Goal: Information Seeking & Learning: Learn about a topic

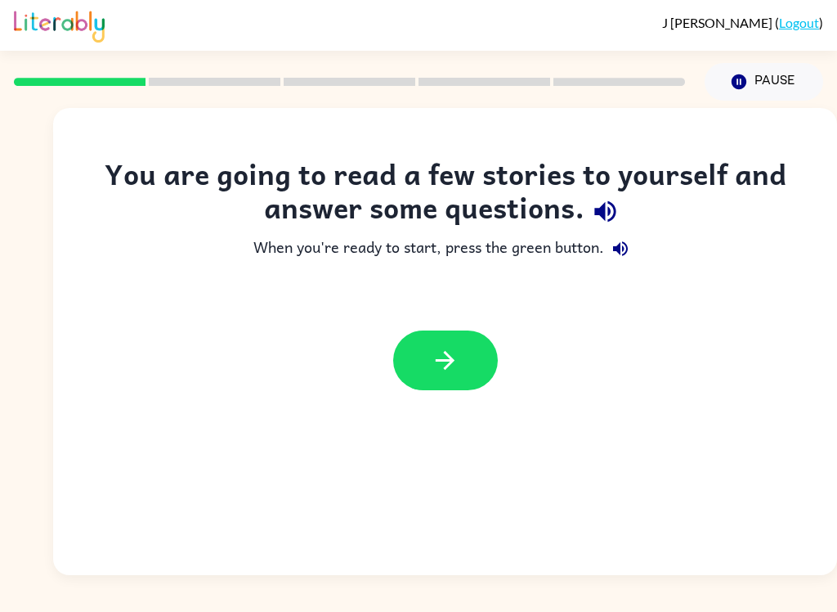
click at [453, 365] on icon "button" at bounding box center [445, 360] width 29 height 29
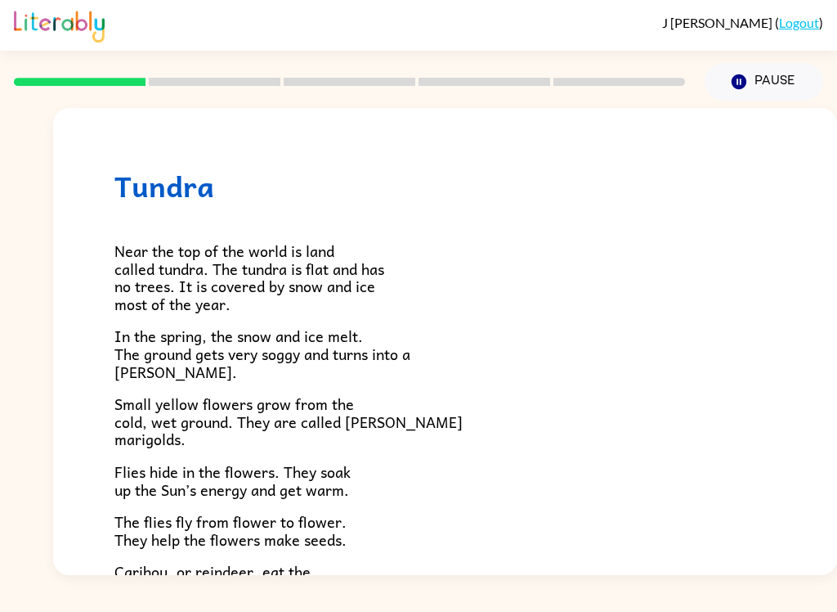
click at [823, 601] on div "[PERSON_NAME] ( Logout ) Pause Pause Tundra Near the top of the world is land c…" at bounding box center [418, 306] width 837 height 612
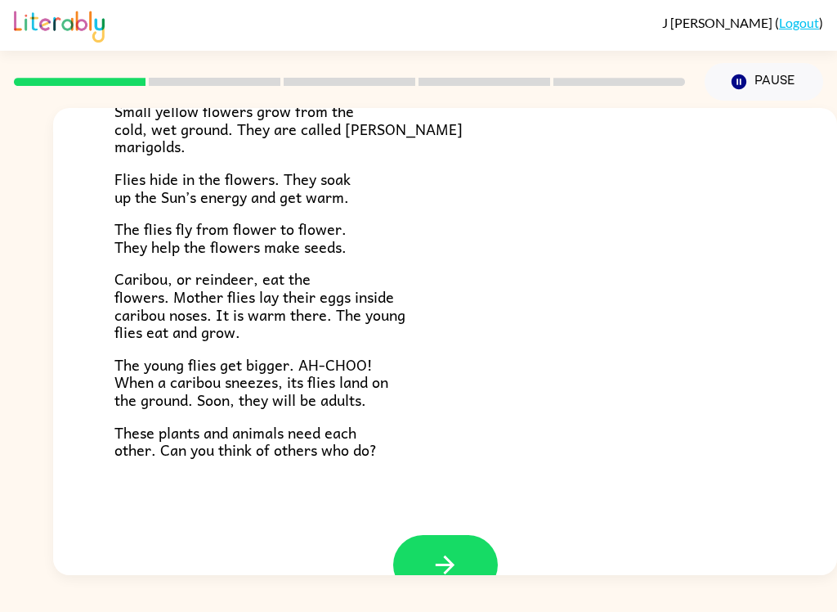
scroll to position [303, 0]
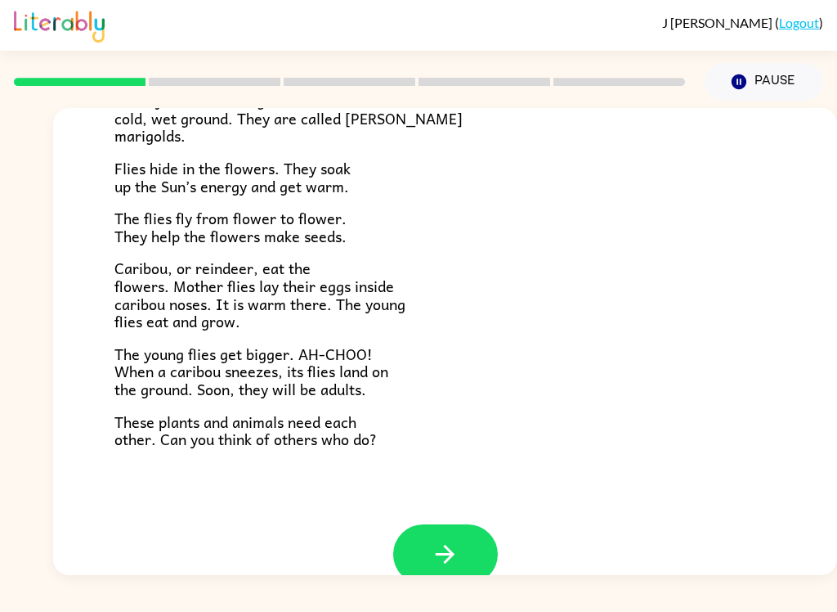
click at [428, 565] on button "button" at bounding box center [445, 554] width 105 height 60
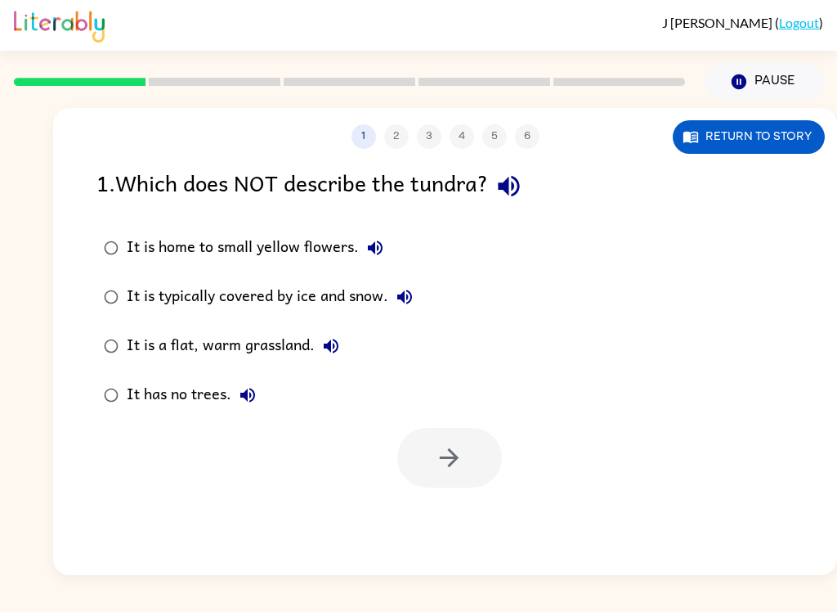
scroll to position [0, 0]
click at [206, 349] on div "It is a flat, warm grassland." at bounding box center [237, 346] width 221 height 33
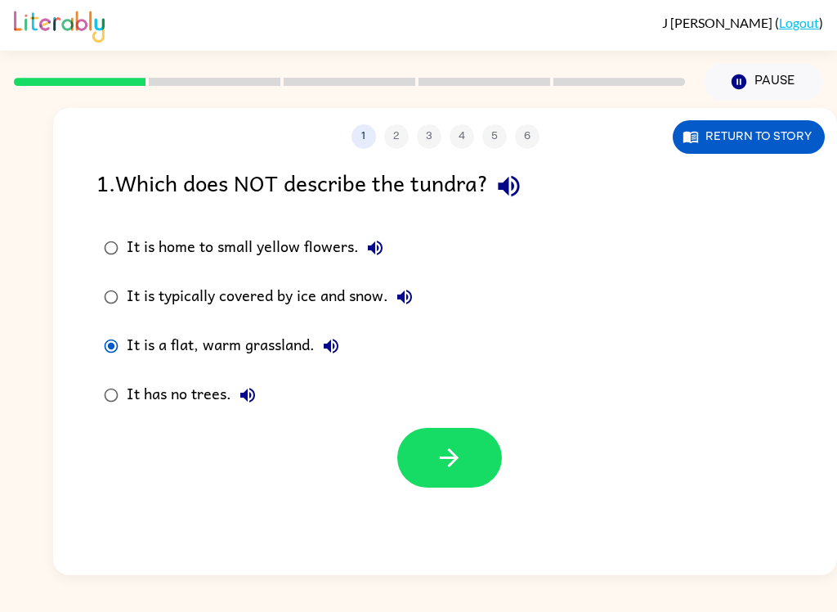
click at [457, 454] on icon "button" at bounding box center [449, 457] width 29 height 29
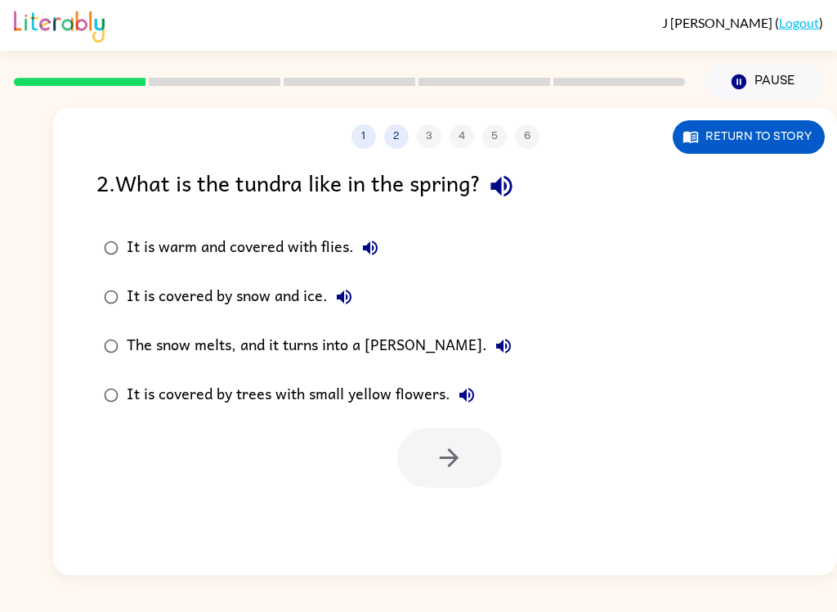
click at [150, 293] on div "It is covered by snow and ice." at bounding box center [244, 297] width 234 height 33
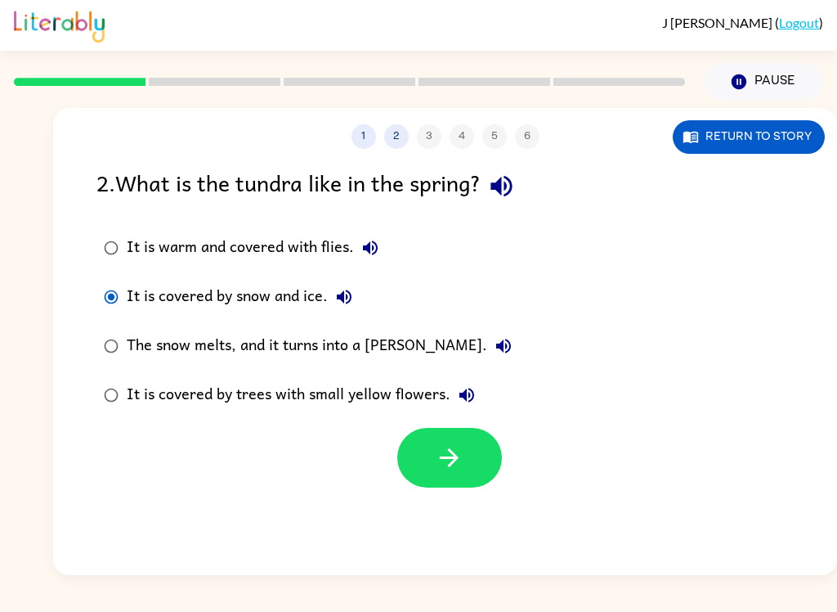
click at [244, 231] on label "It is warm and covered with flies." at bounding box center [308, 247] width 441 height 49
click at [334, 348] on div "The snow melts, and it turns into a [PERSON_NAME]." at bounding box center [323, 346] width 393 height 33
click at [449, 447] on icon "button" at bounding box center [449, 457] width 29 height 29
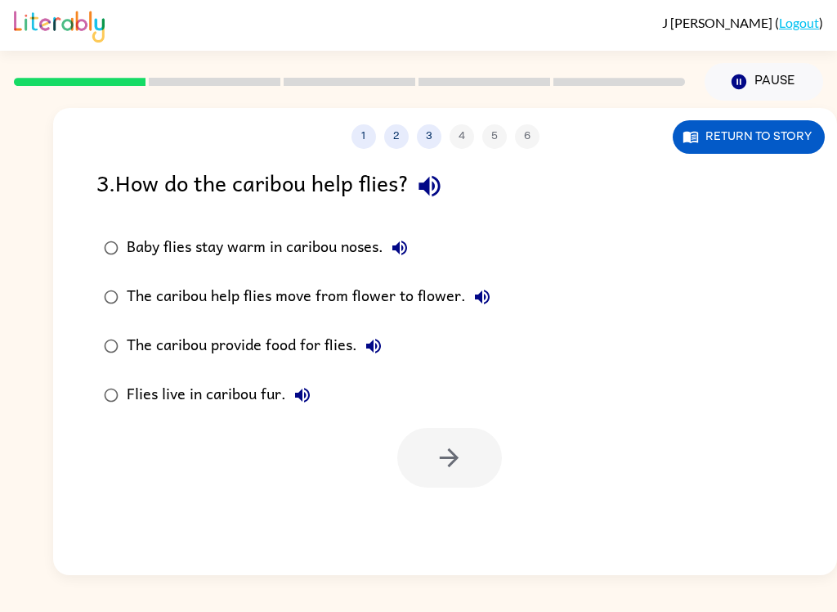
click at [259, 599] on div "[PERSON_NAME] ( Logout ) Pause Pause 1 2 3 4 5 6 Return to story 3 . How do the…" at bounding box center [418, 306] width 837 height 612
click at [74, 605] on div "[PERSON_NAME] ( Logout ) Pause Pause 1 2 3 4 5 6 Return to story 3 . How do the…" at bounding box center [418, 306] width 837 height 612
click at [233, 245] on div "Baby flies stay warm in caribou noses." at bounding box center [272, 247] width 290 height 33
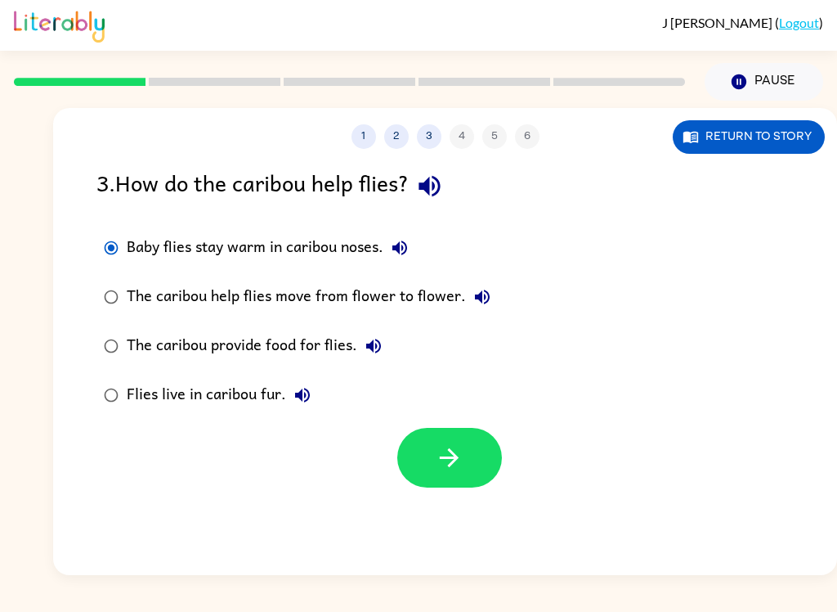
click at [445, 453] on icon "button" at bounding box center [449, 457] width 29 height 29
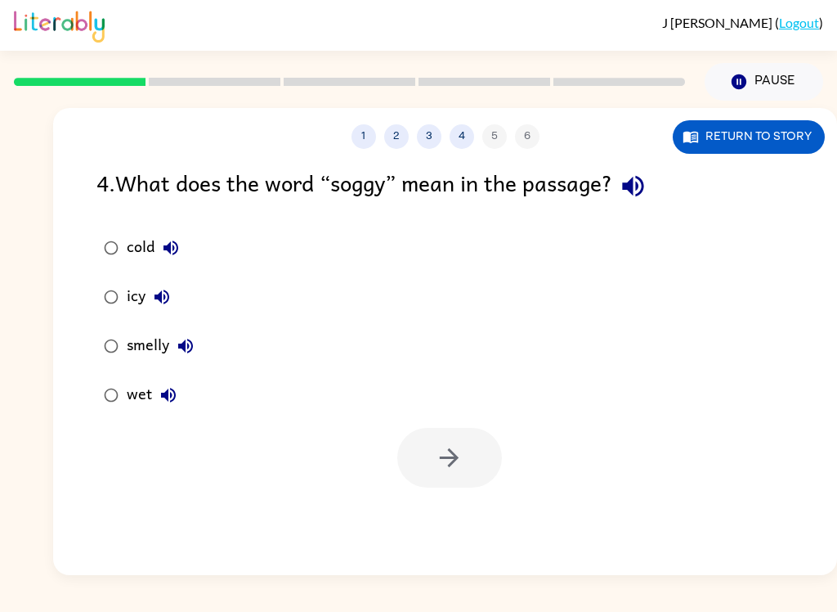
click at [146, 404] on div "wet" at bounding box center [156, 395] width 58 height 33
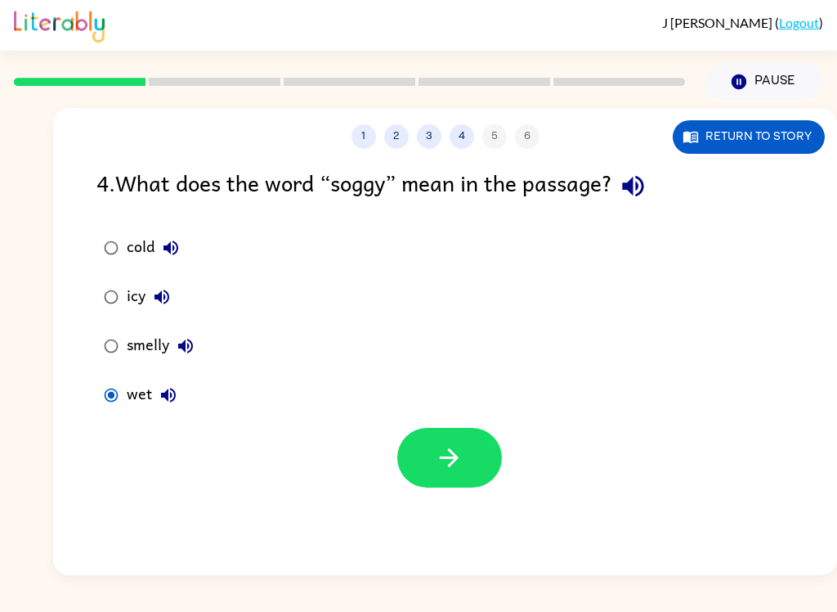
click at [537, 461] on div at bounding box center [445, 454] width 784 height 68
click at [453, 463] on icon "button" at bounding box center [449, 457] width 19 height 19
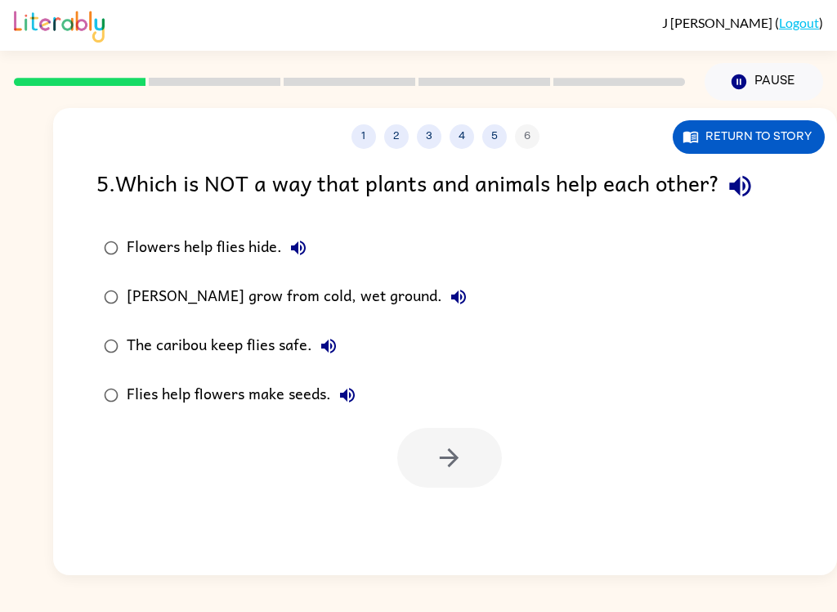
click at [83, 408] on div "5 . Which is NOT a way that plants and animals help each other? Flowers help fl…" at bounding box center [445, 326] width 784 height 322
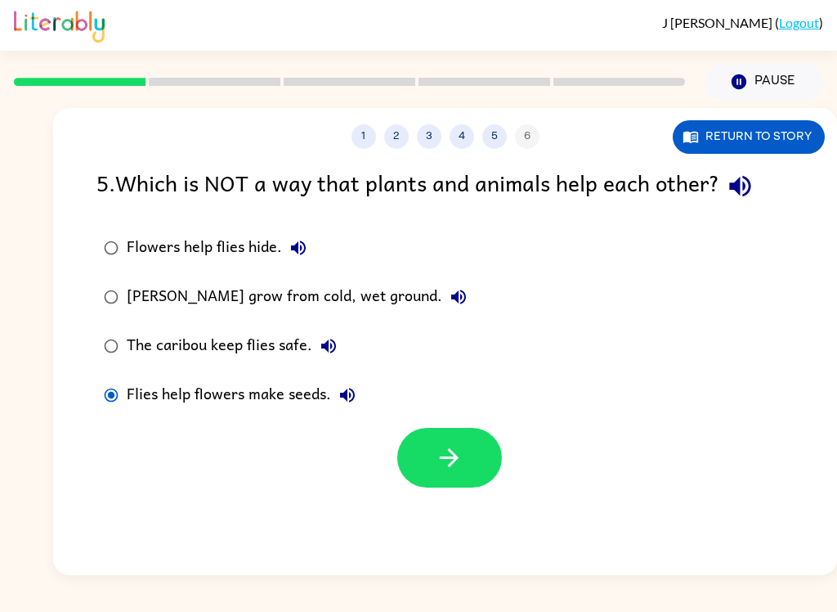
click at [444, 472] on icon "button" at bounding box center [449, 457] width 29 height 29
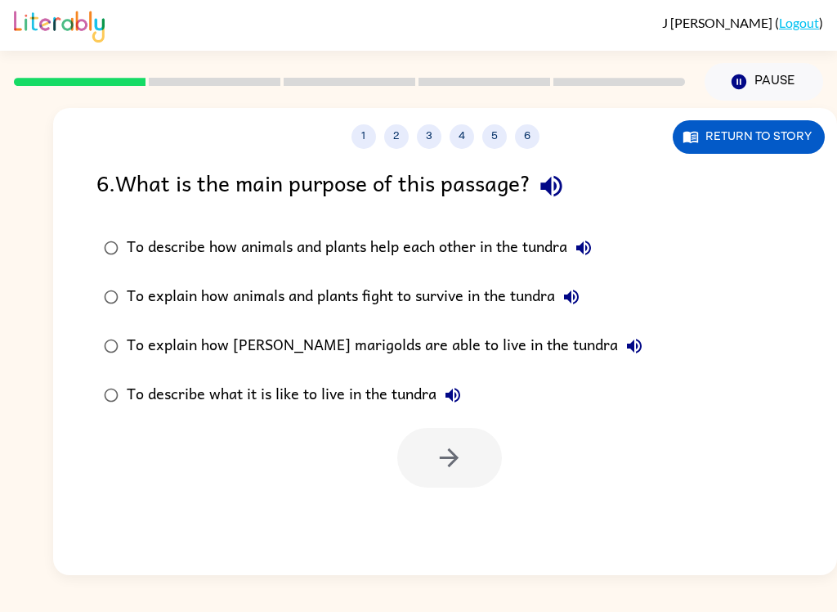
click at [146, 229] on label "To describe how animals and plants help each other in the tundra" at bounding box center [374, 247] width 572 height 49
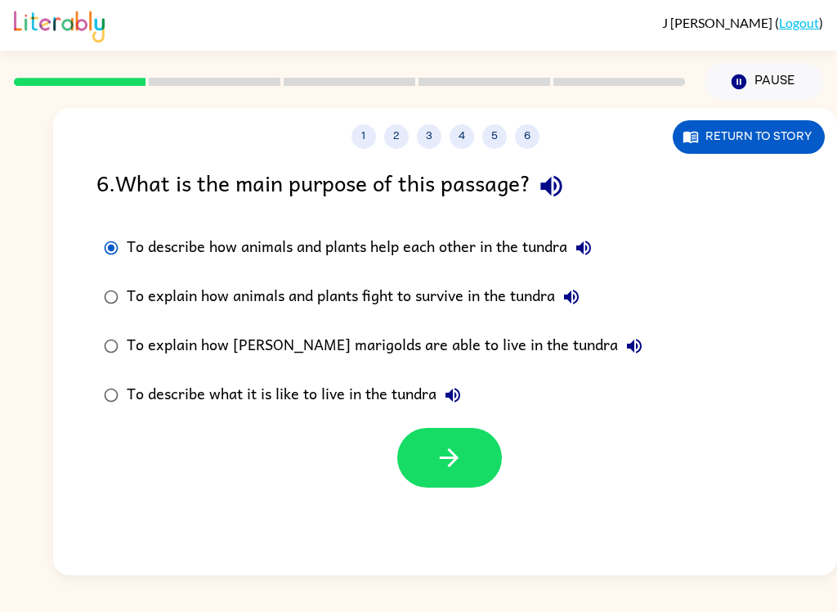
click at [339, 389] on div "To describe what it is like to live in the tundra" at bounding box center [298, 395] width 343 height 33
click at [333, 405] on div "To describe what it is like to live in the tundra" at bounding box center [298, 395] width 343 height 33
click at [469, 461] on button "button" at bounding box center [449, 458] width 105 height 60
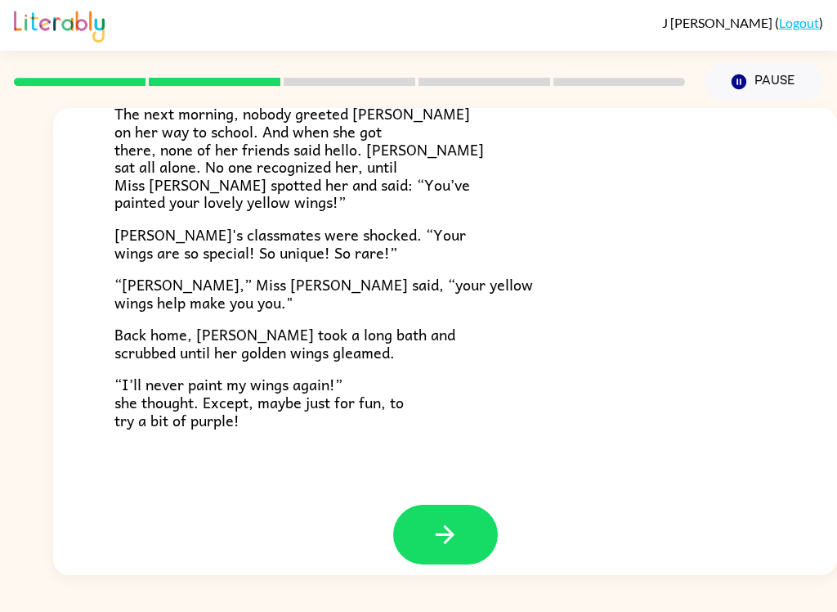
scroll to position [442, 0]
click at [459, 537] on button "button" at bounding box center [445, 535] width 105 height 60
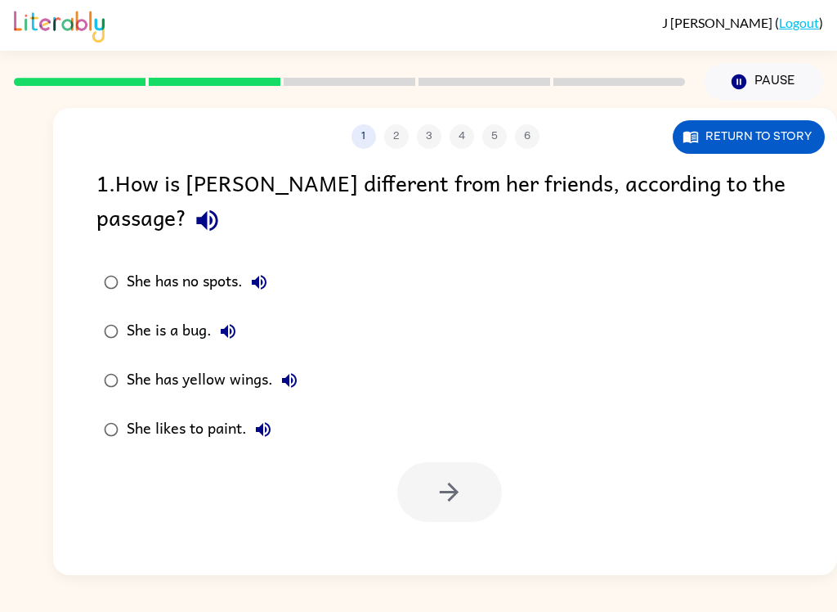
click at [241, 364] on div "She has yellow wings." at bounding box center [216, 380] width 179 height 33
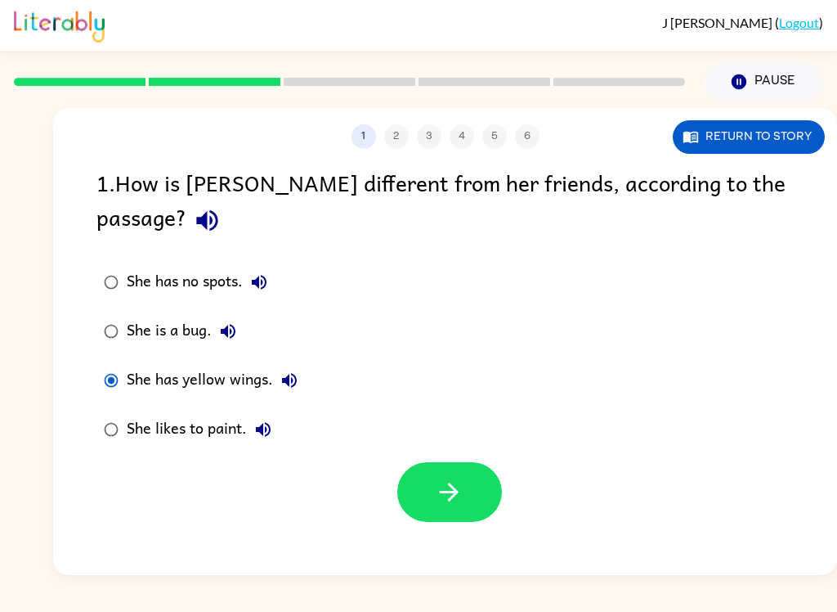
click at [471, 478] on button "button" at bounding box center [449, 492] width 105 height 60
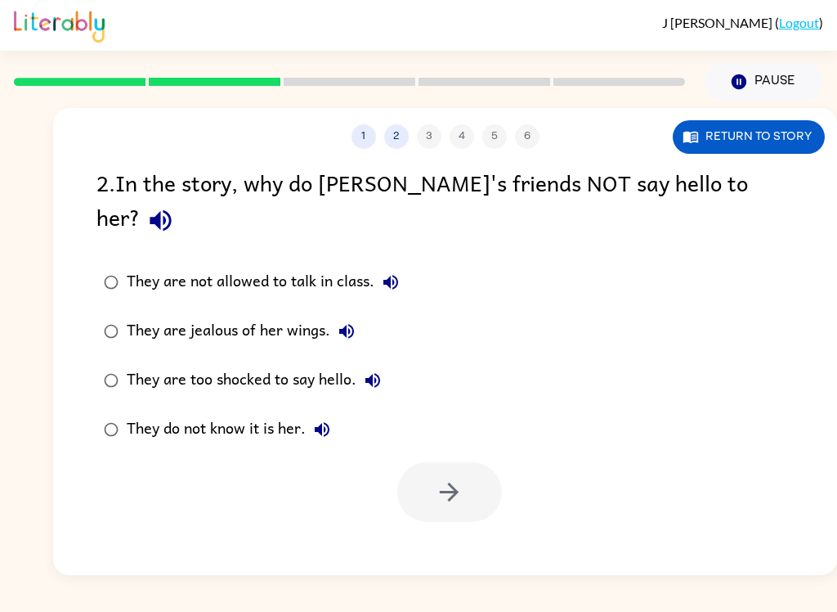
click at [211, 413] on div "They do not know it is her." at bounding box center [233, 429] width 212 height 33
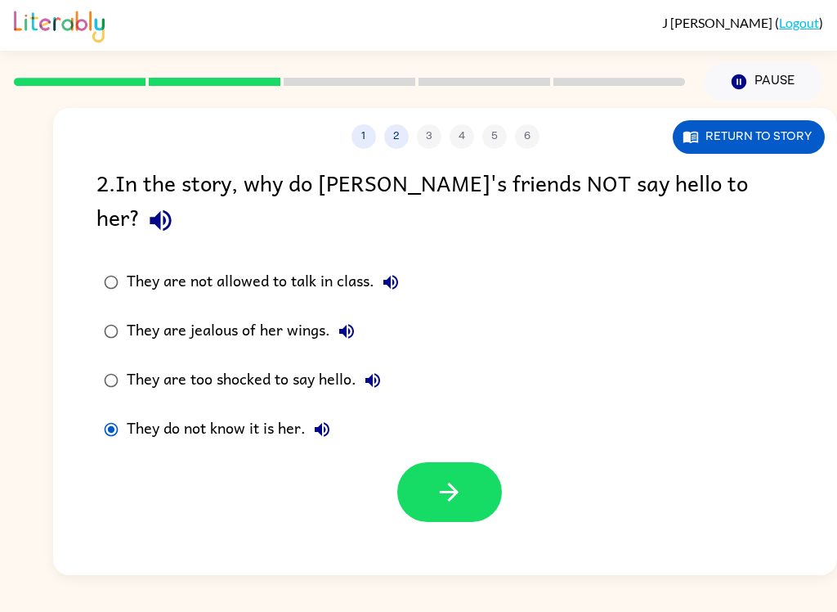
click at [491, 465] on button "button" at bounding box center [449, 492] width 105 height 60
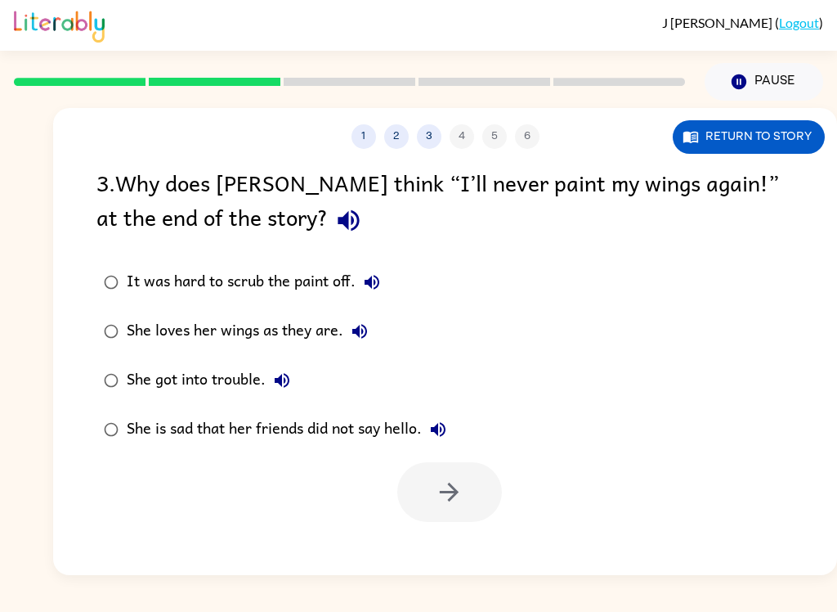
click at [248, 335] on div "She loves her wings as they are." at bounding box center [251, 331] width 249 height 33
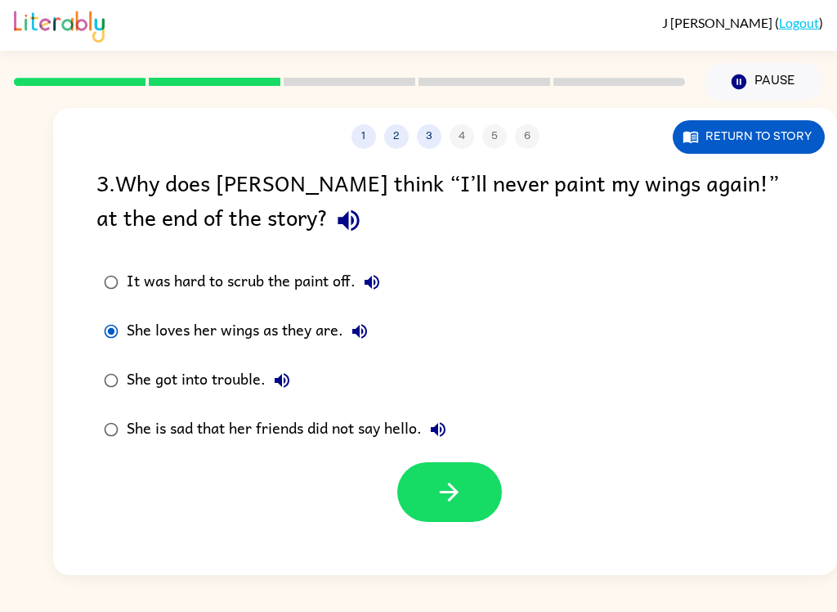
click at [449, 501] on icon "button" at bounding box center [449, 492] width 19 height 19
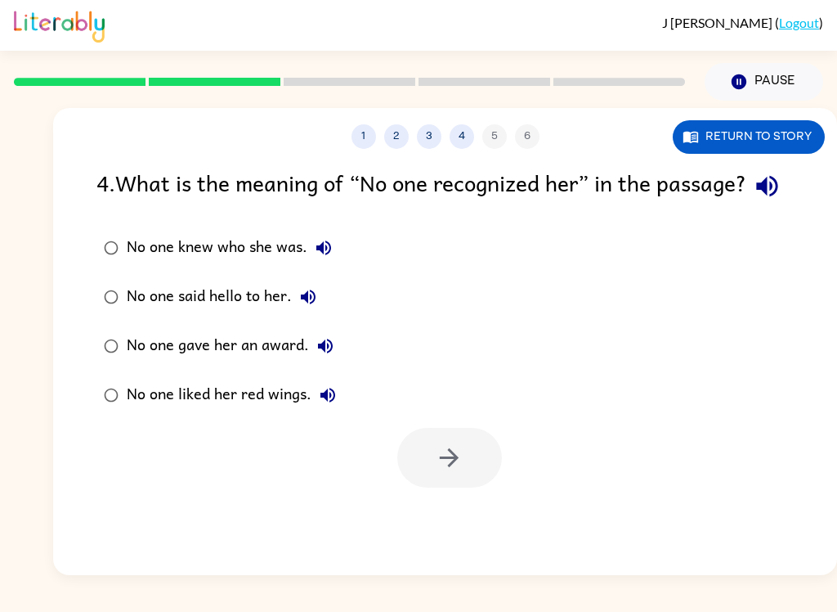
click at [267, 264] on div "No one knew who she was." at bounding box center [233, 247] width 213 height 33
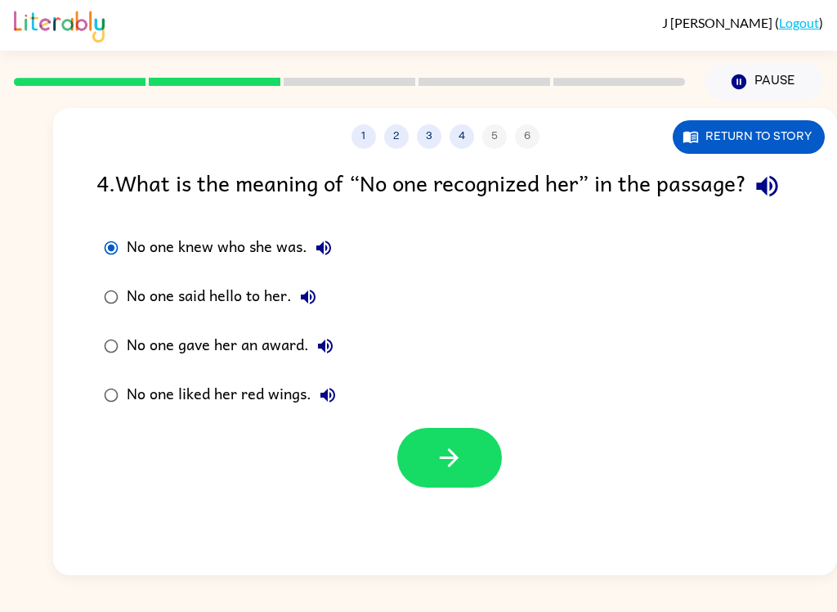
click at [438, 472] on icon "button" at bounding box center [449, 457] width 29 height 29
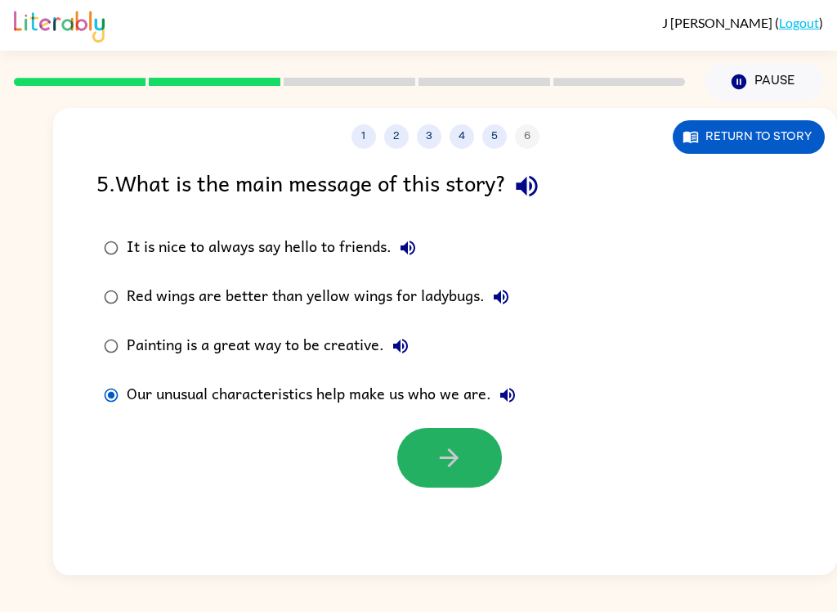
click at [474, 469] on button "button" at bounding box center [449, 458] width 105 height 60
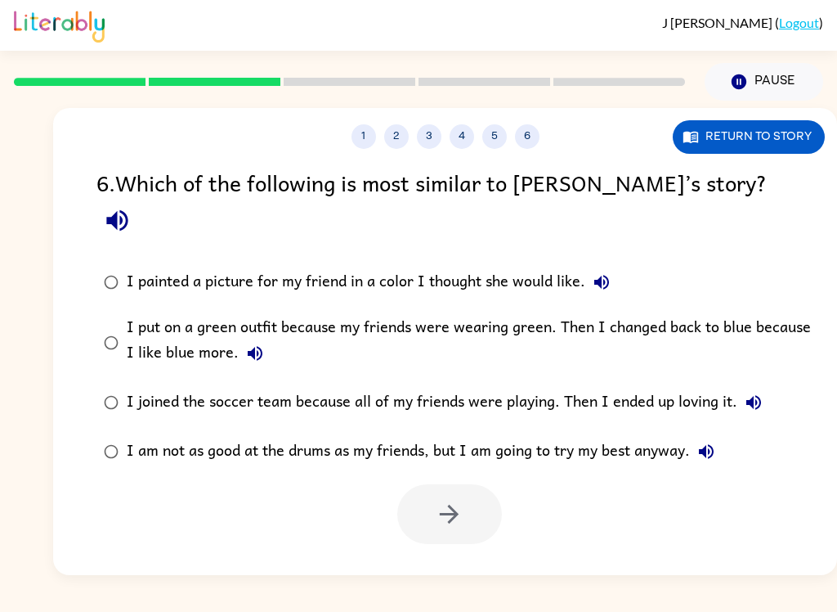
click at [153, 315] on div "I put on a green outfit because my friends were wearing green. Then I changed b…" at bounding box center [471, 342] width 689 height 55
click at [472, 489] on button "button" at bounding box center [449, 514] width 105 height 60
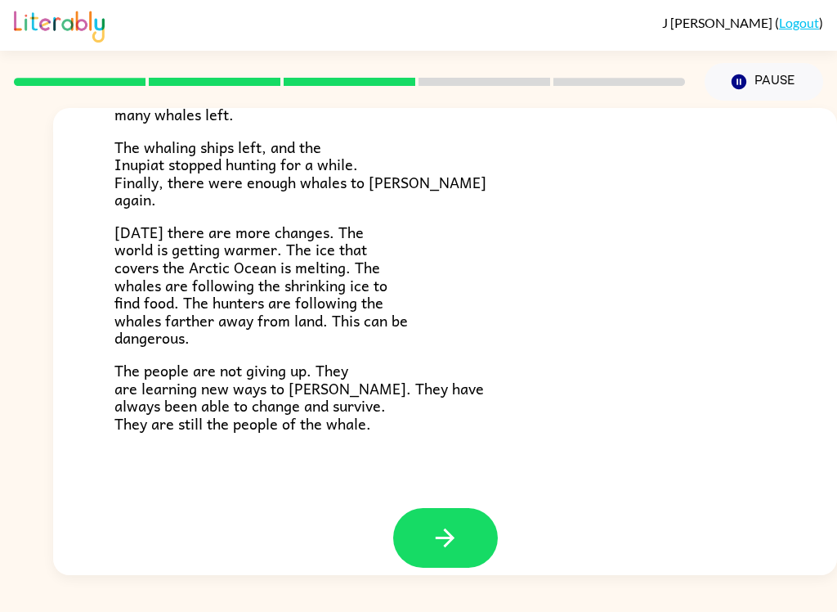
scroll to position [533, 0]
click at [442, 524] on icon "button" at bounding box center [445, 538] width 29 height 29
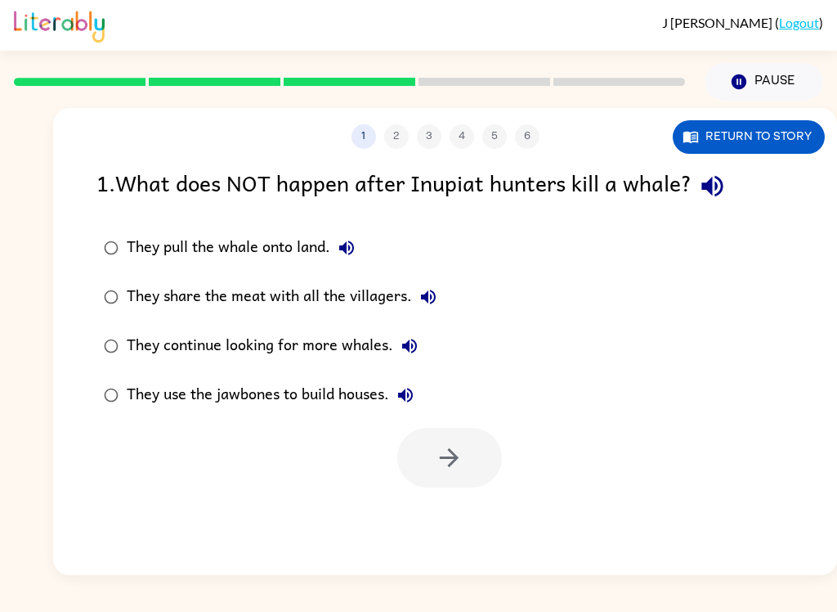
scroll to position [0, 0]
click at [230, 350] on div "They continue looking for more whales." at bounding box center [276, 346] width 299 height 33
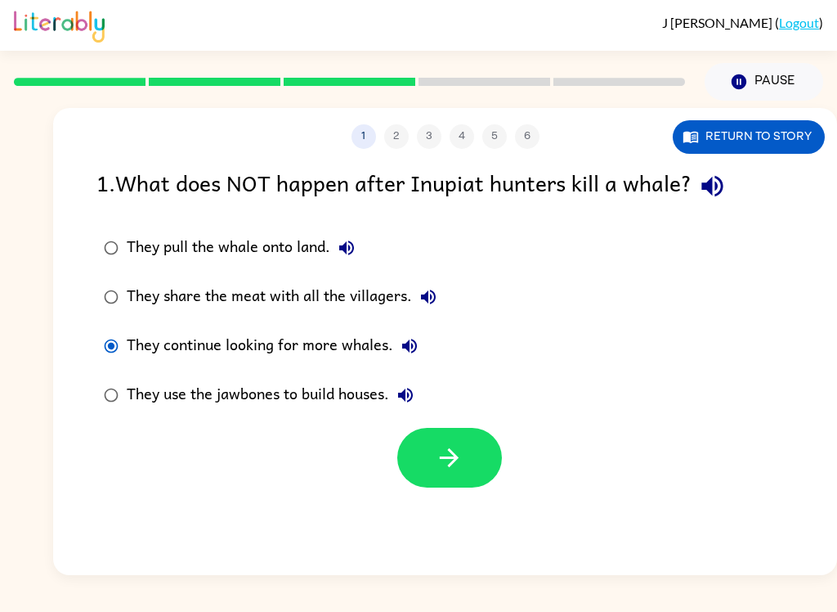
click at [480, 464] on button "button" at bounding box center [449, 458] width 105 height 60
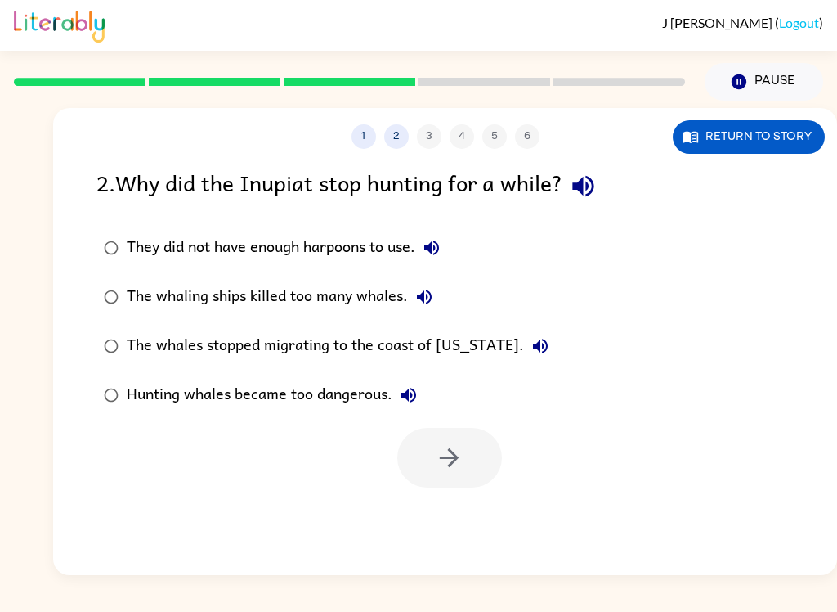
click at [264, 394] on div "Hunting whales became too dangerous." at bounding box center [276, 395] width 299 height 33
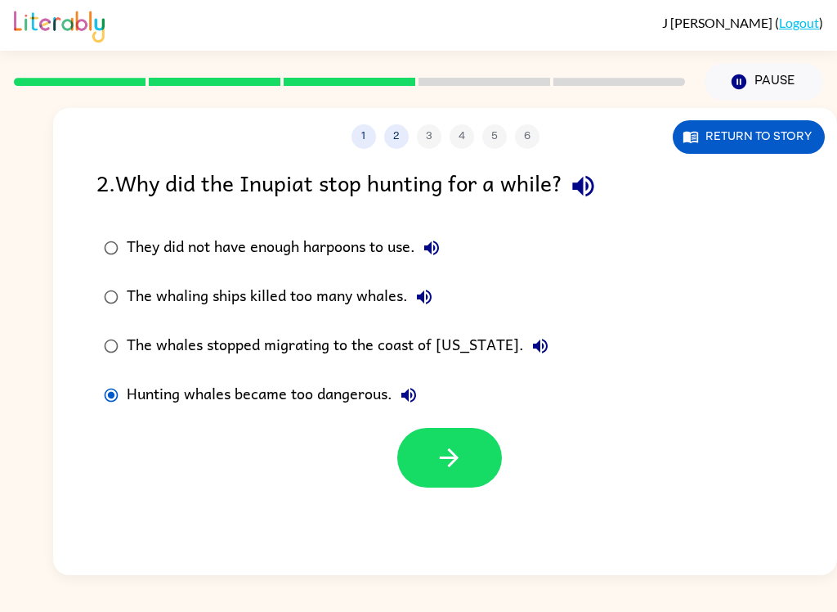
click at [433, 454] on button "button" at bounding box center [449, 458] width 105 height 60
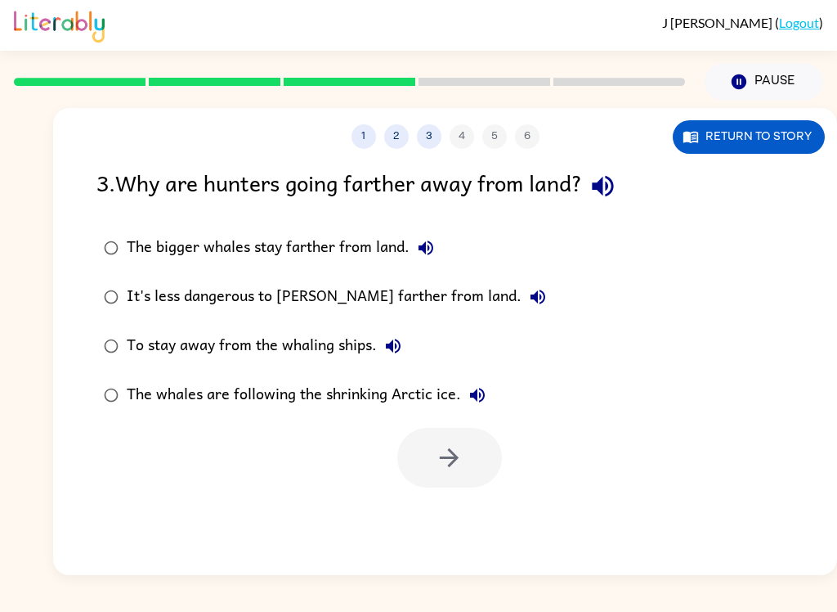
click at [372, 398] on div "The whales are following the shrinking Arctic ice." at bounding box center [310, 395] width 367 height 33
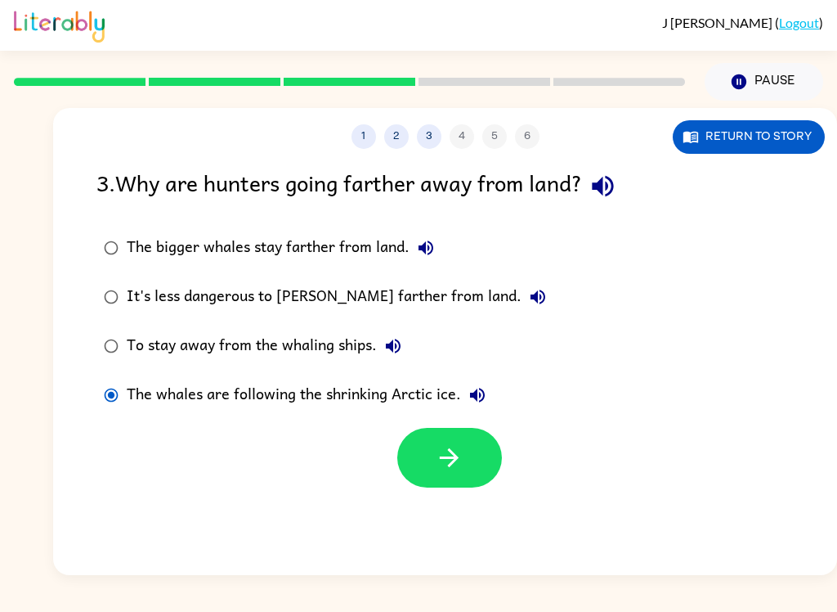
click at [451, 472] on icon "button" at bounding box center [449, 457] width 29 height 29
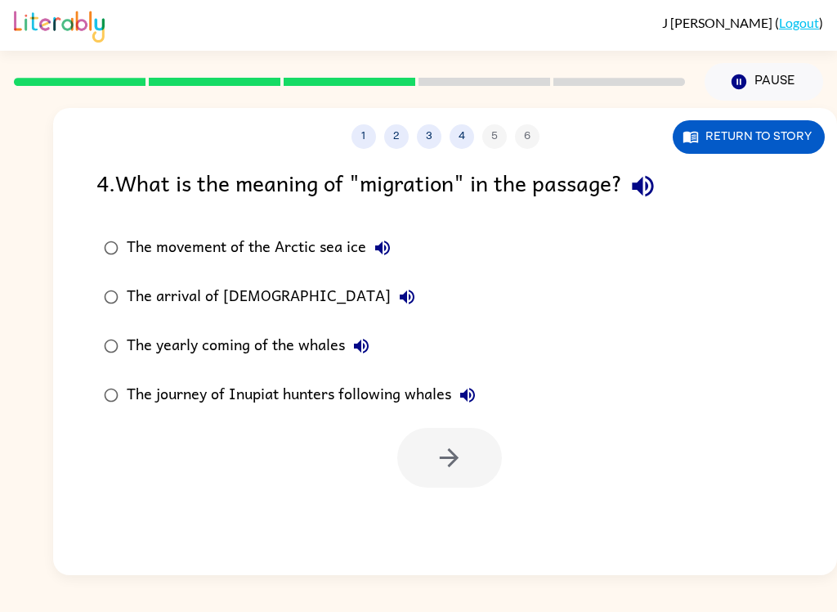
click at [240, 349] on div "The yearly coming of the whales" at bounding box center [252, 346] width 251 height 33
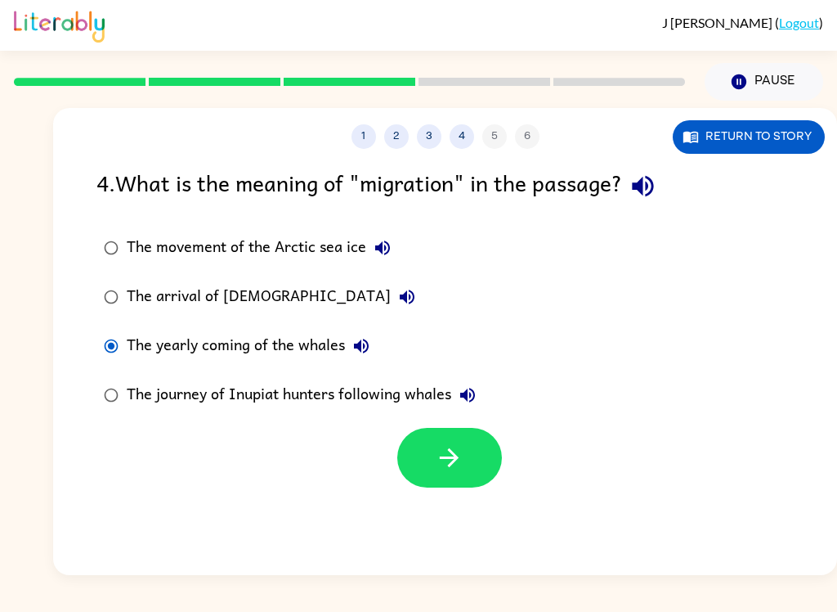
click at [436, 456] on icon "button" at bounding box center [449, 457] width 29 height 29
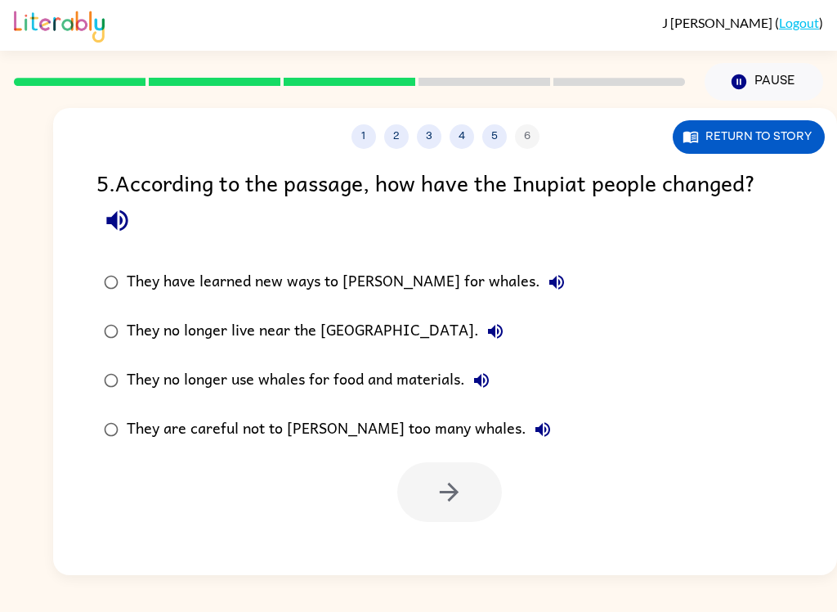
click at [315, 290] on div "They have learned new ways to [PERSON_NAME] for whales." at bounding box center [350, 282] width 447 height 33
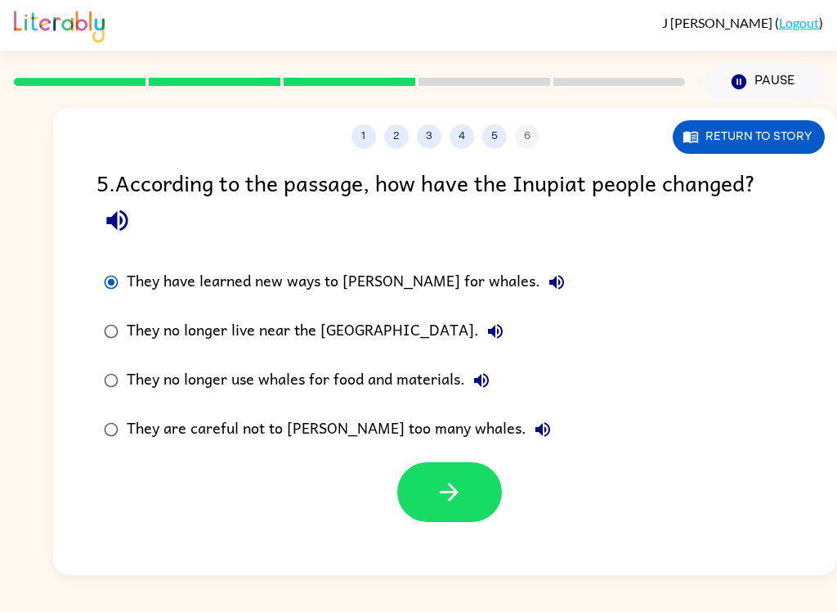
click at [456, 492] on icon "button" at bounding box center [449, 492] width 19 height 19
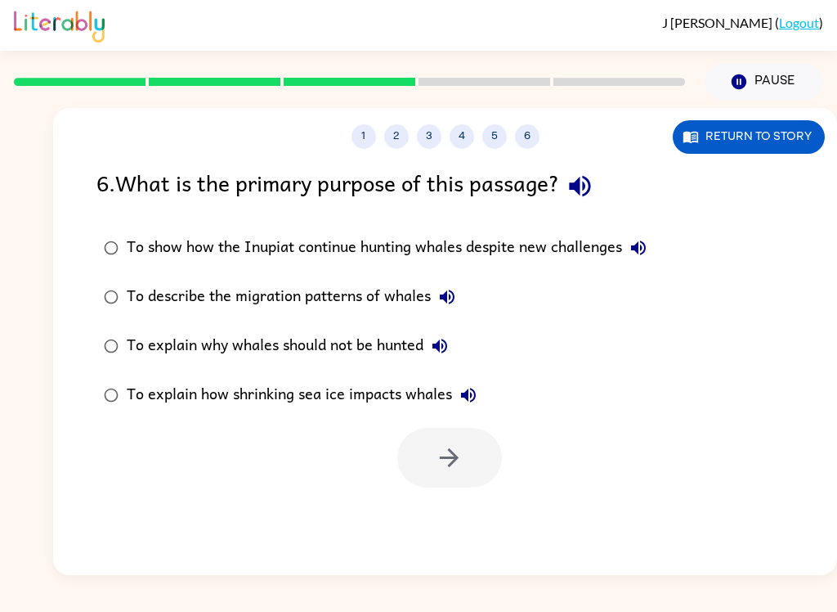
click at [524, 248] on div "To show how the Inupiat continue hunting whales despite new challenges" at bounding box center [391, 247] width 528 height 33
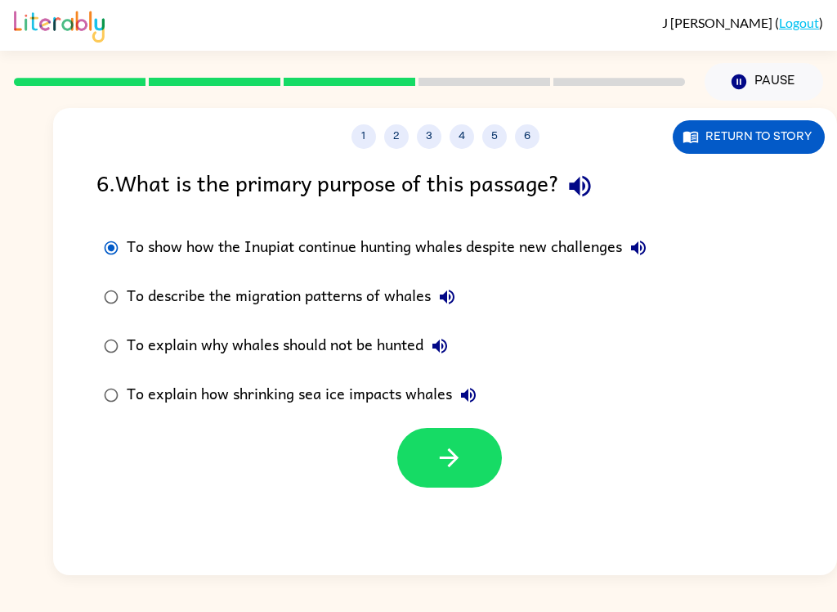
click at [440, 471] on icon "button" at bounding box center [449, 457] width 29 height 29
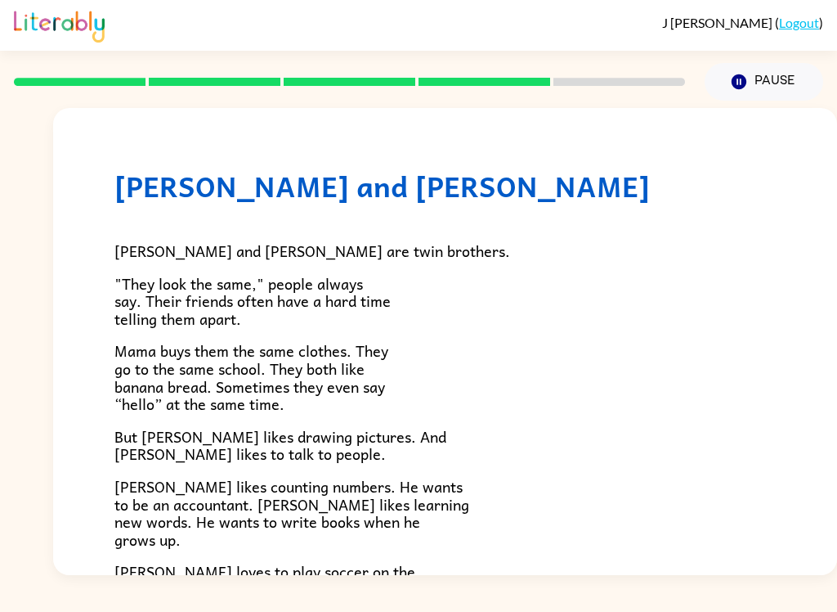
click at [835, 509] on div "[PERSON_NAME] and [PERSON_NAME] and [PERSON_NAME] are twin brothers. "They look…" at bounding box center [445, 476] width 784 height 737
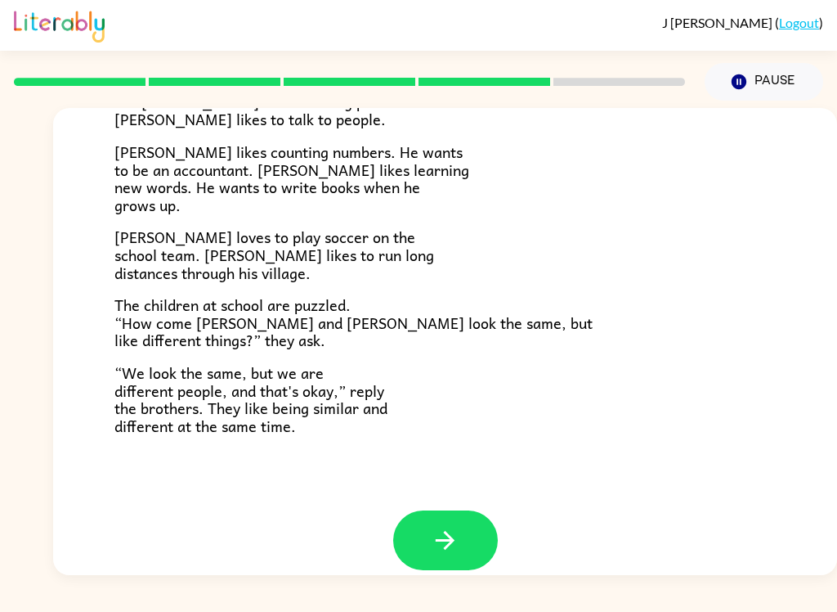
scroll to position [339, 0]
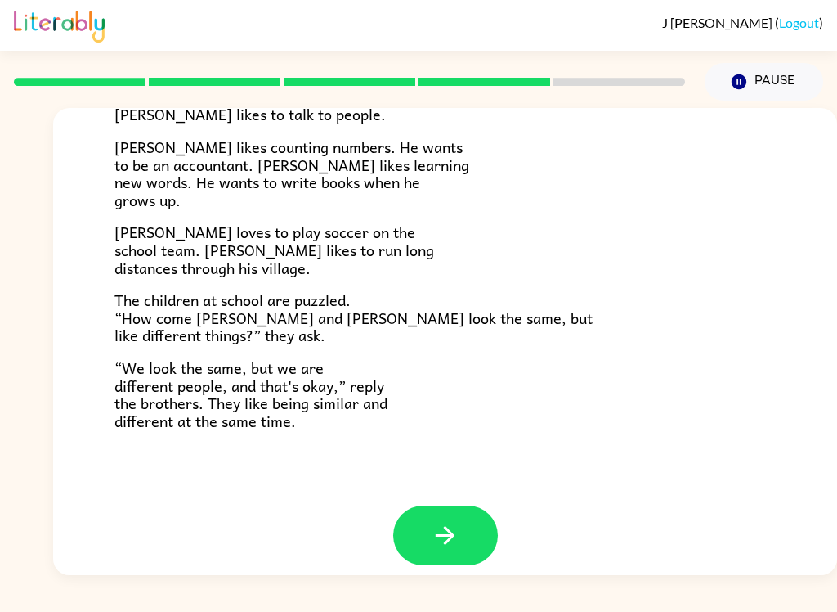
click at [432, 529] on icon "button" at bounding box center [445, 535] width 29 height 29
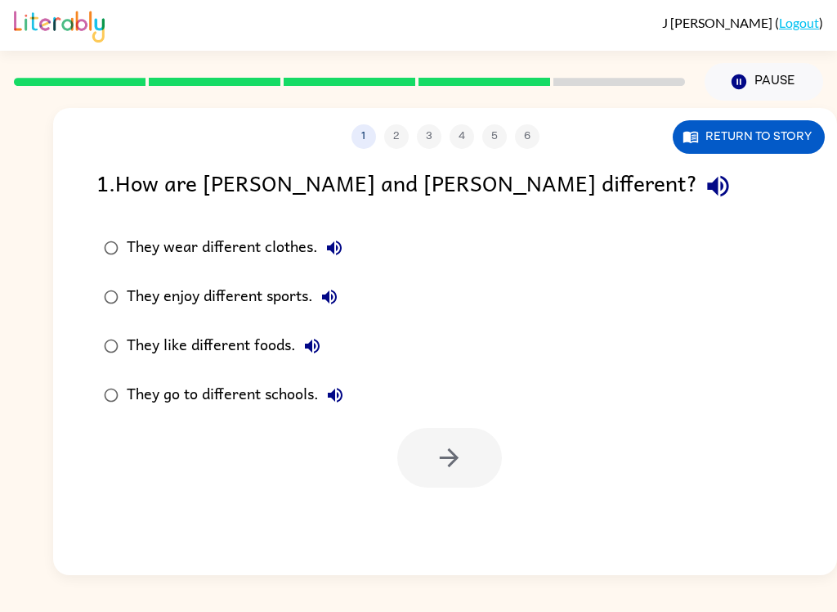
scroll to position [0, 0]
click at [222, 297] on div "They enjoy different sports." at bounding box center [236, 297] width 219 height 33
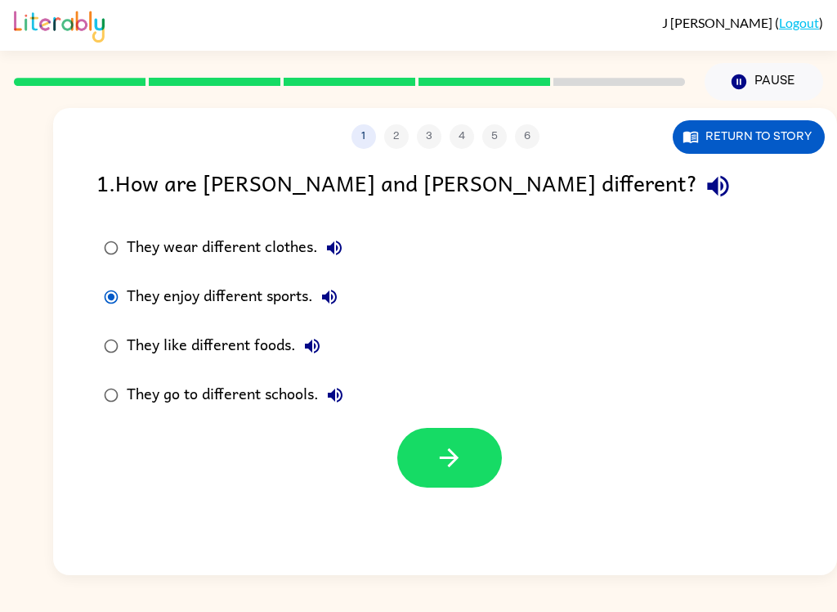
click at [469, 449] on button "button" at bounding box center [449, 458] width 105 height 60
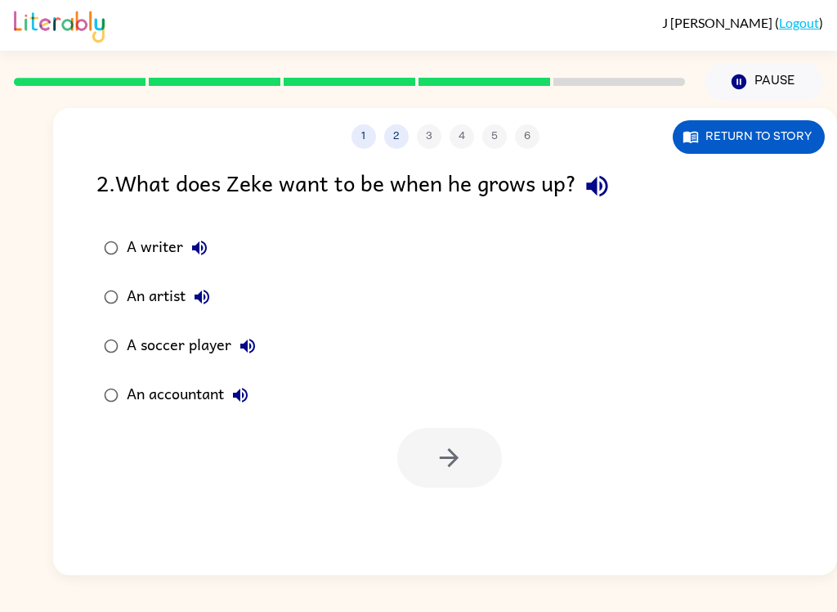
click at [189, 399] on div "An accountant" at bounding box center [192, 395] width 130 height 33
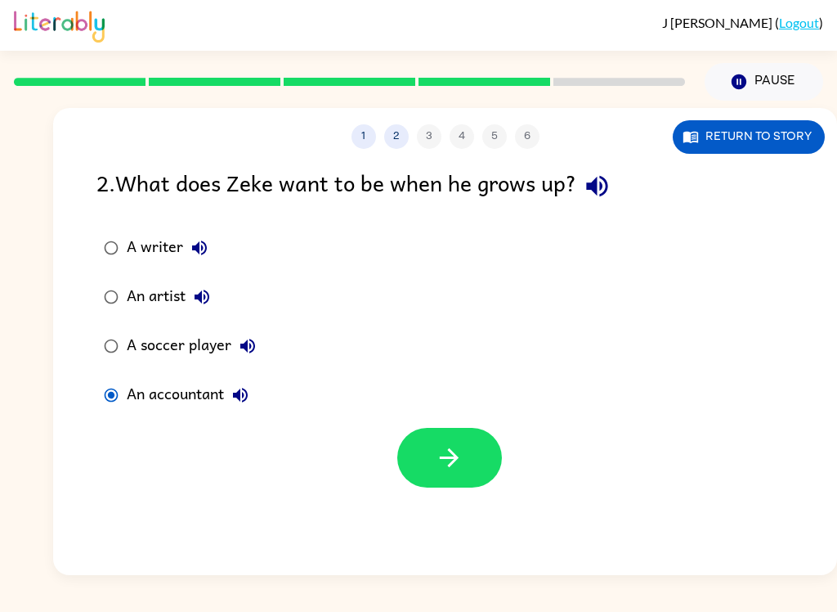
click at [452, 460] on icon "button" at bounding box center [449, 457] width 29 height 29
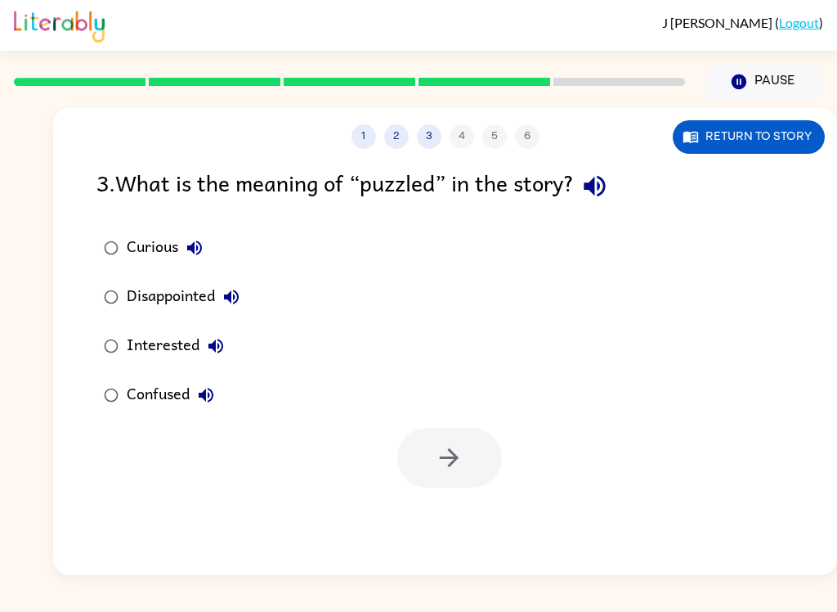
click at [160, 398] on div "Confused" at bounding box center [175, 395] width 96 height 33
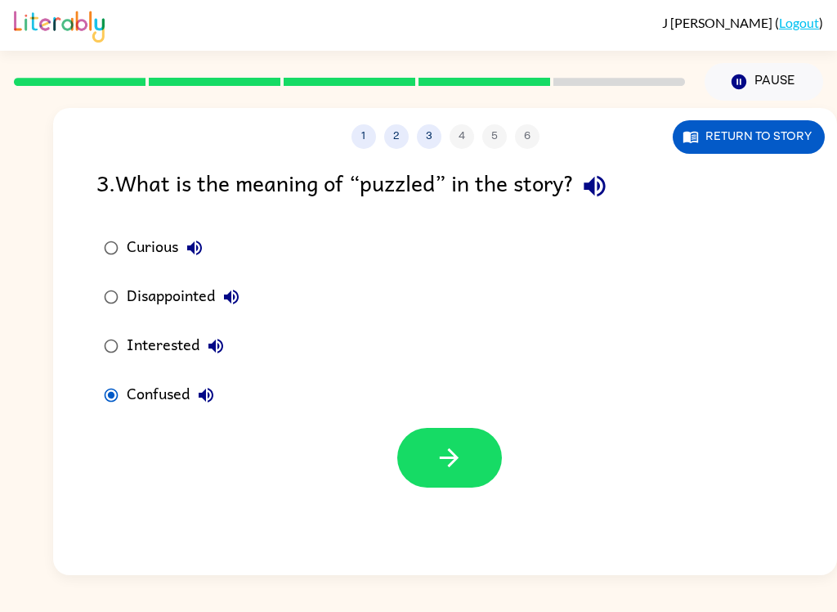
click at [441, 456] on icon "button" at bounding box center [449, 457] width 29 height 29
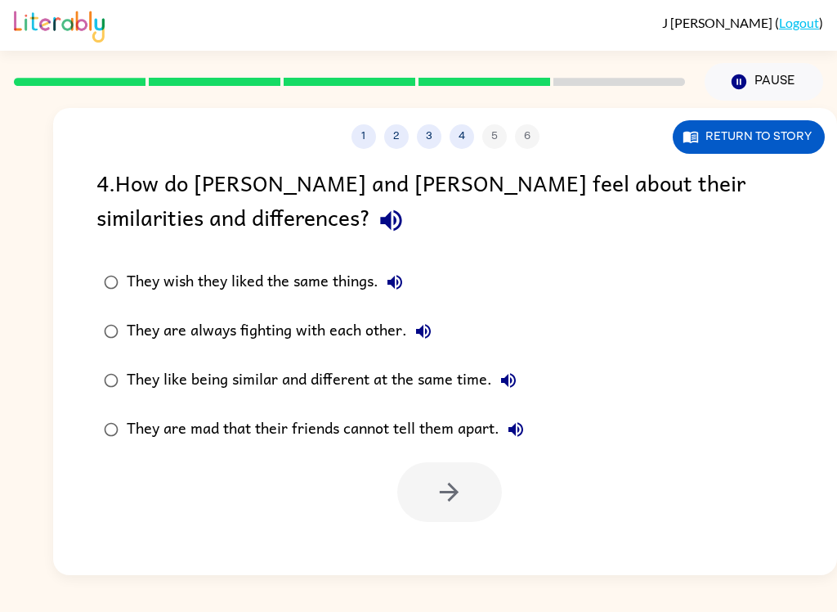
click at [268, 389] on div "They like being similar and different at the same time." at bounding box center [326, 380] width 398 height 33
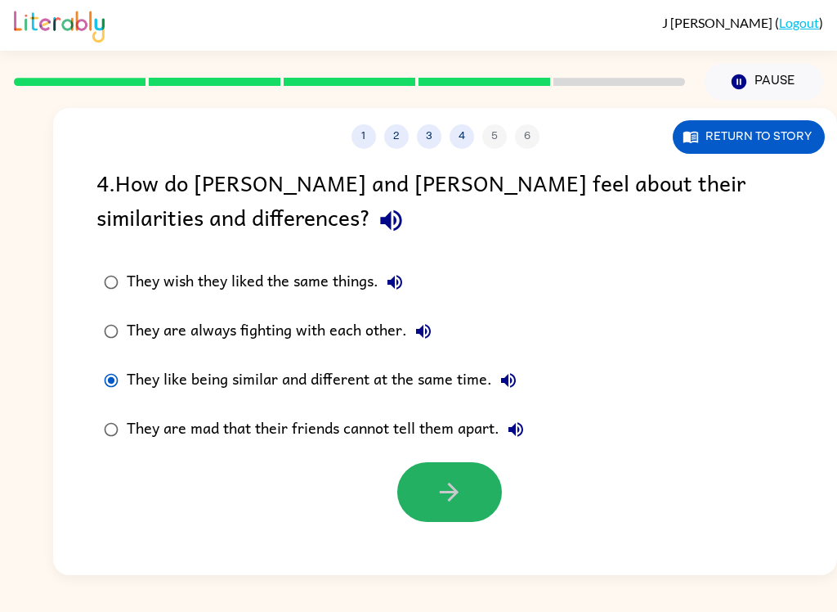
click at [447, 509] on button "button" at bounding box center [449, 492] width 105 height 60
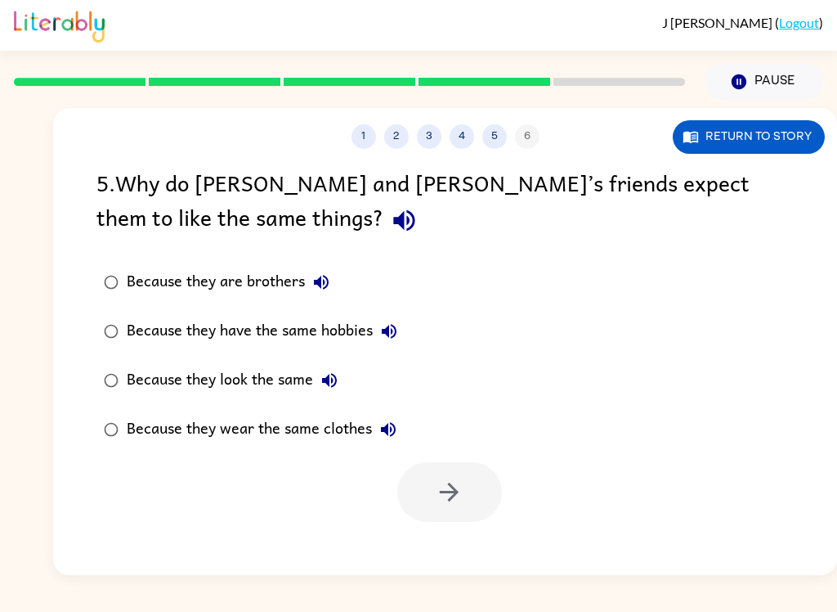
click at [257, 379] on div "Because they look the same" at bounding box center [236, 380] width 219 height 33
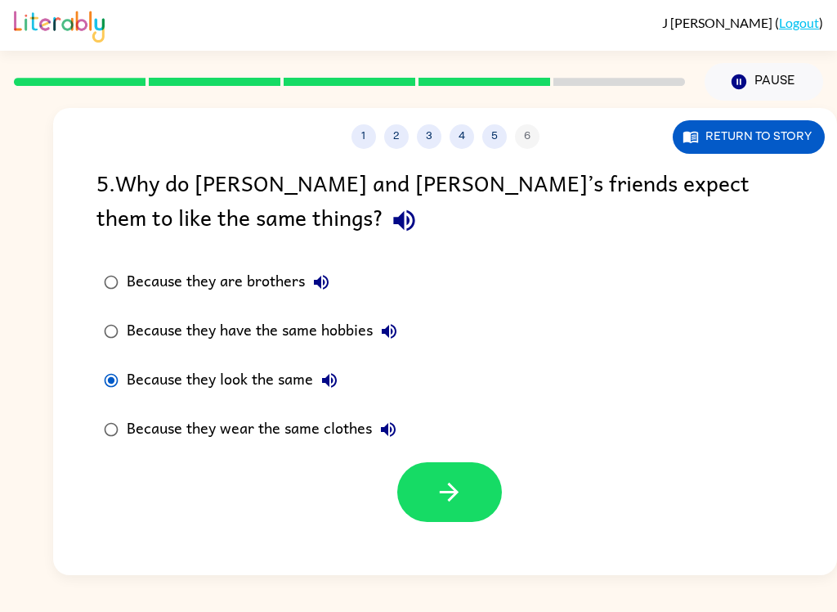
click at [486, 538] on div "1 2 3 4 5 6 Return to story 5 . Why do [PERSON_NAME] and [PERSON_NAME]’s friend…" at bounding box center [445, 341] width 784 height 467
click at [456, 504] on icon "button" at bounding box center [449, 492] width 29 height 29
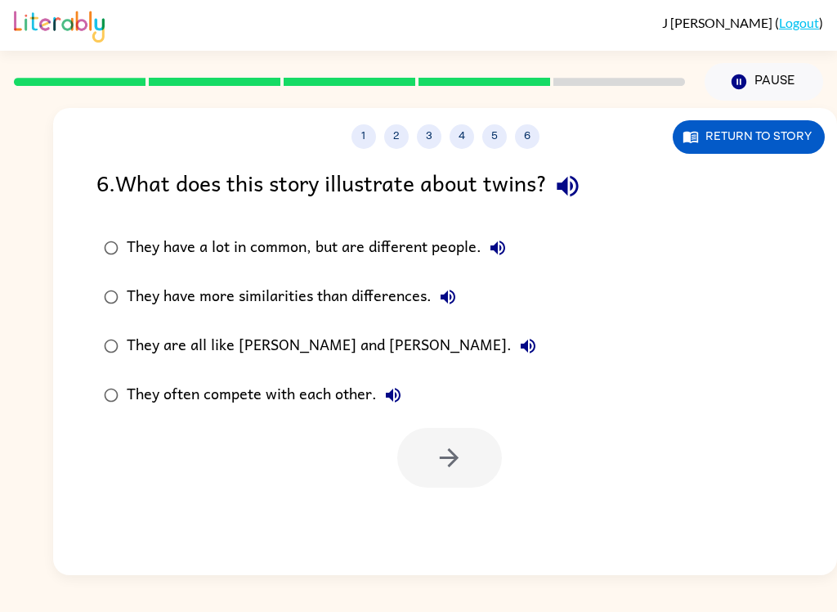
click at [828, 601] on div "[PERSON_NAME] ( Logout ) Pause Pause 1 2 3 4 5 6 Return to story 6 . What does …" at bounding box center [418, 306] width 837 height 612
click at [254, 248] on div "They have a lot in common, but are different people." at bounding box center [321, 247] width 388 height 33
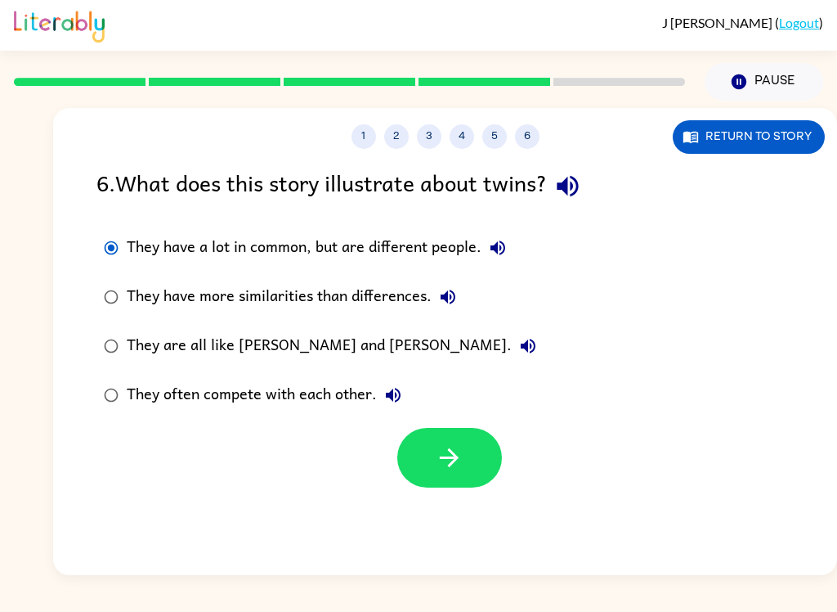
click at [440, 474] on button "button" at bounding box center [449, 458] width 105 height 60
